Goal: Find specific page/section: Find specific page/section

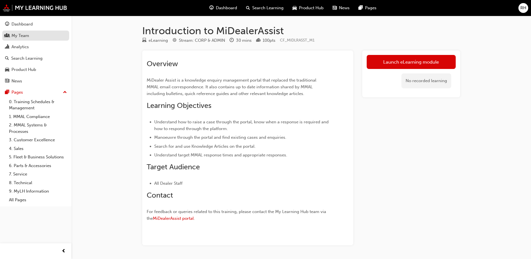
click at [14, 35] on div "My Team" at bounding box center [20, 35] width 18 height 6
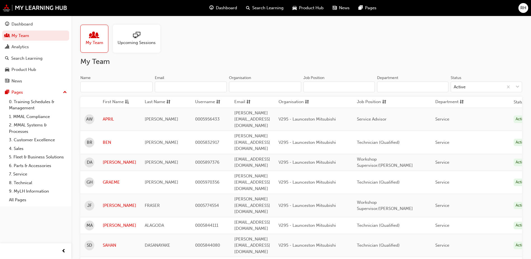
click at [142, 38] on div at bounding box center [137, 36] width 38 height 8
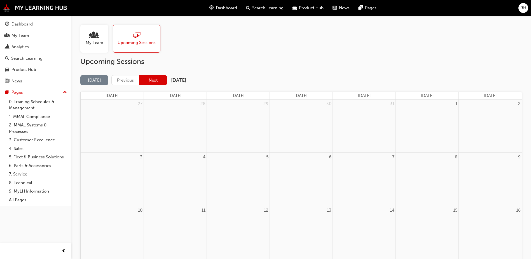
click at [153, 77] on button "Next" at bounding box center [153, 80] width 28 height 10
click at [155, 78] on button "Next" at bounding box center [153, 80] width 28 height 10
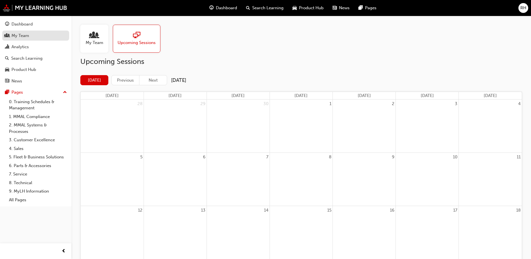
click at [27, 35] on div "My Team" at bounding box center [20, 35] width 18 height 6
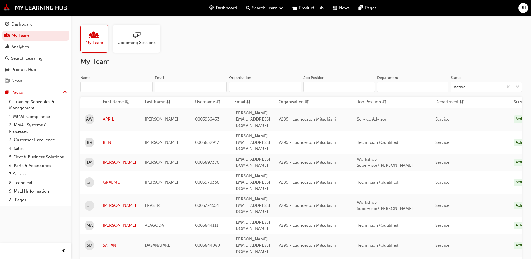
click at [108, 179] on link "GRAEME" at bounding box center [120, 182] width 34 height 6
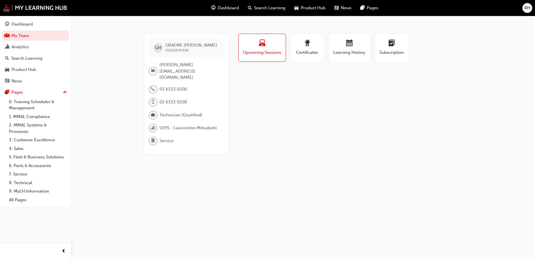
click at [263, 43] on span "laptop-icon" at bounding box center [262, 44] width 7 height 8
click at [266, 45] on div "button" at bounding box center [262, 44] width 39 height 9
click at [307, 47] on span "award-icon" at bounding box center [307, 44] width 7 height 8
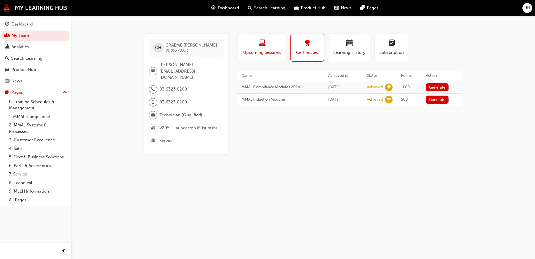
click at [272, 42] on div "button" at bounding box center [262, 44] width 39 height 9
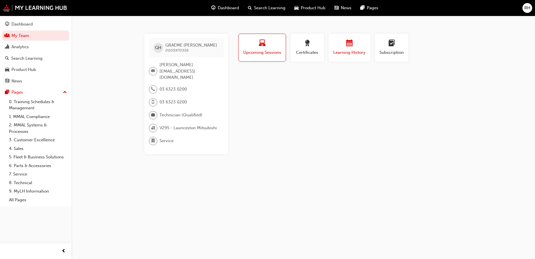
click at [353, 41] on span "calendar-icon" at bounding box center [349, 44] width 7 height 8
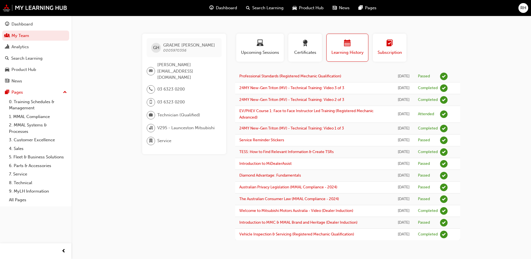
click at [388, 40] on span "learningplan-icon" at bounding box center [389, 44] width 7 height 8
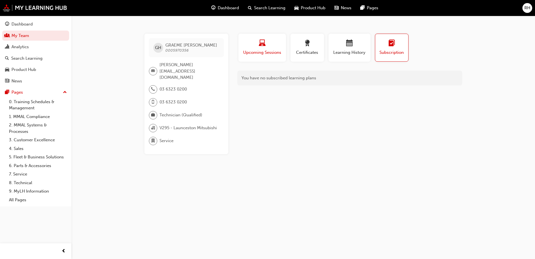
click at [265, 42] on span "laptop-icon" at bounding box center [262, 44] width 7 height 8
